Goal: Information Seeking & Learning: Learn about a topic

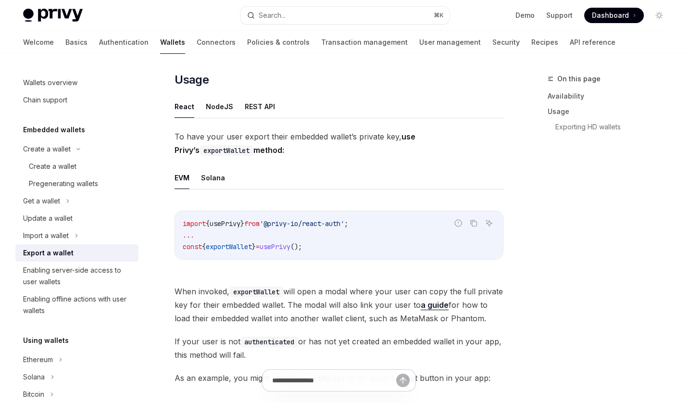
scroll to position [13, 0]
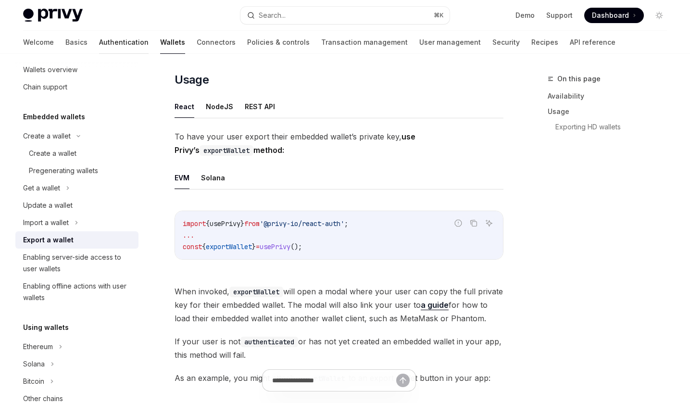
click at [99, 45] on link "Authentication" at bounding box center [124, 42] width 50 height 23
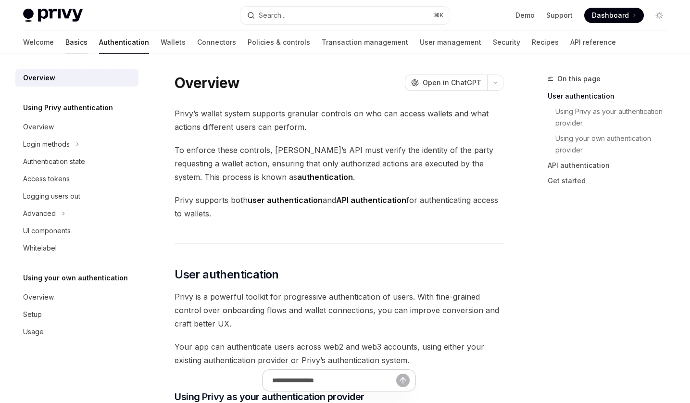
click at [65, 40] on link "Basics" at bounding box center [76, 42] width 22 height 23
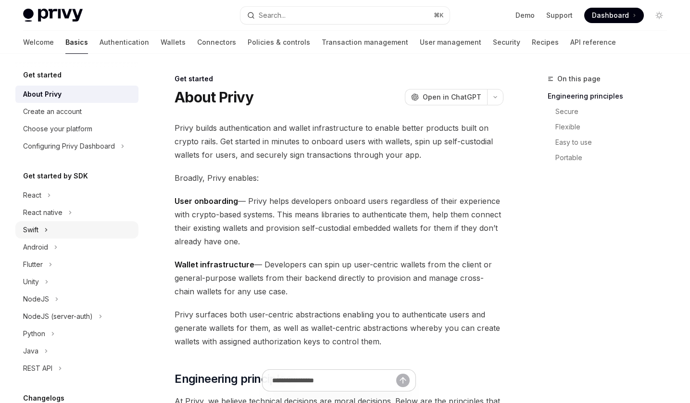
click at [62, 234] on div "Swift" at bounding box center [76, 229] width 123 height 17
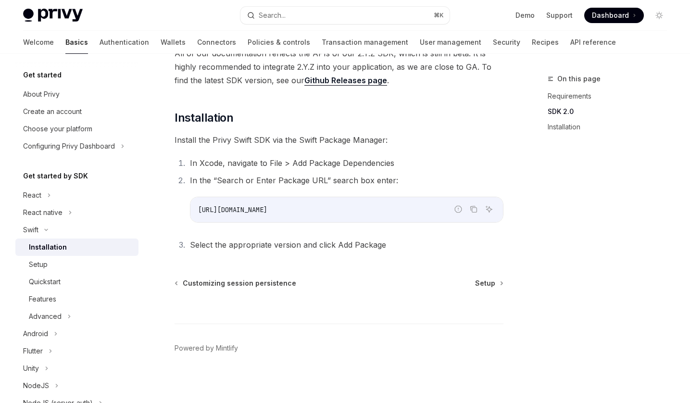
scroll to position [161, 0]
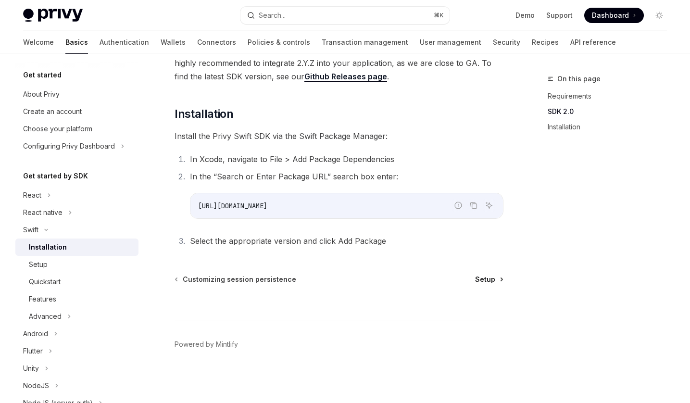
click at [495, 280] on link "Setup" at bounding box center [488, 280] width 27 height 10
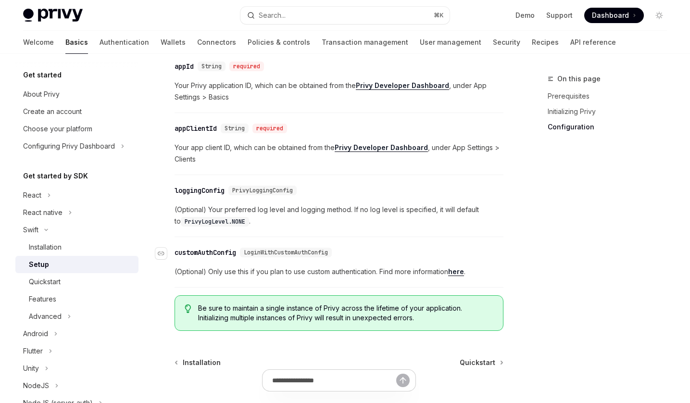
scroll to position [575, 0]
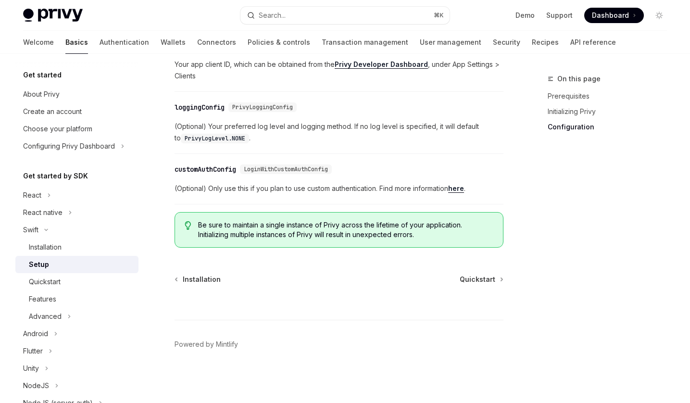
click at [495, 284] on div at bounding box center [339, 302] width 329 height 36
click at [495, 282] on link "Quickstart" at bounding box center [481, 280] width 43 height 10
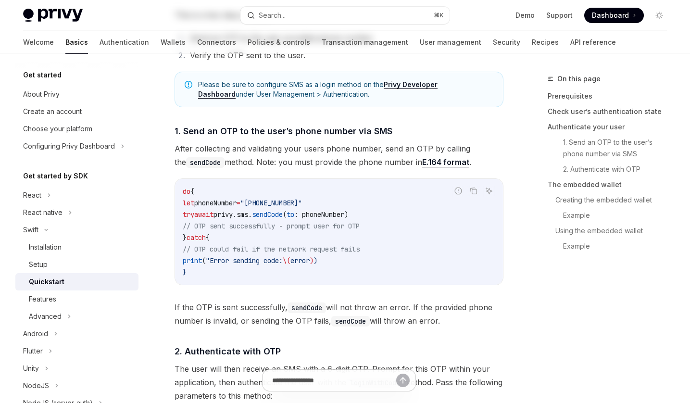
type textarea "*"
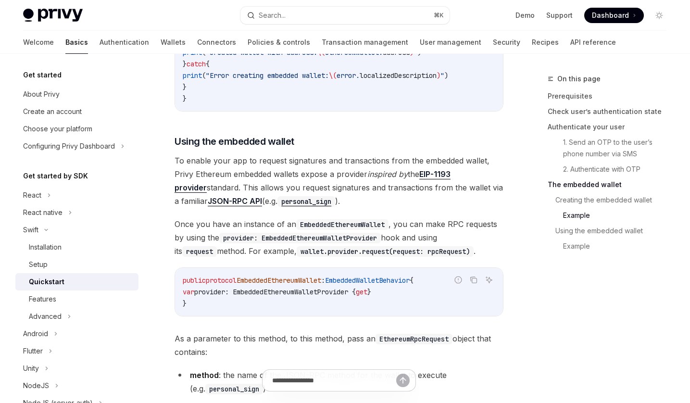
scroll to position [1556, 0]
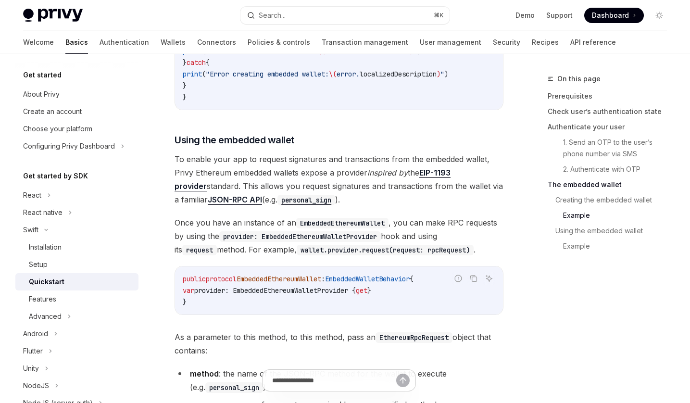
click at [210, 14] on div "Privy Docs home page" at bounding box center [128, 15] width 210 height 13
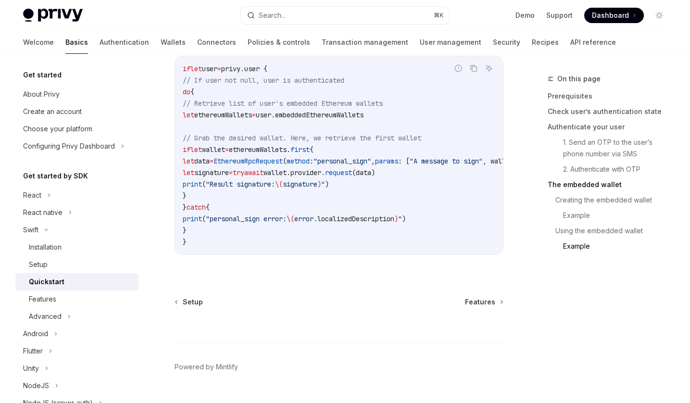
scroll to position [2043, 0]
